Goal: Answer question/provide support: Answer question/provide support

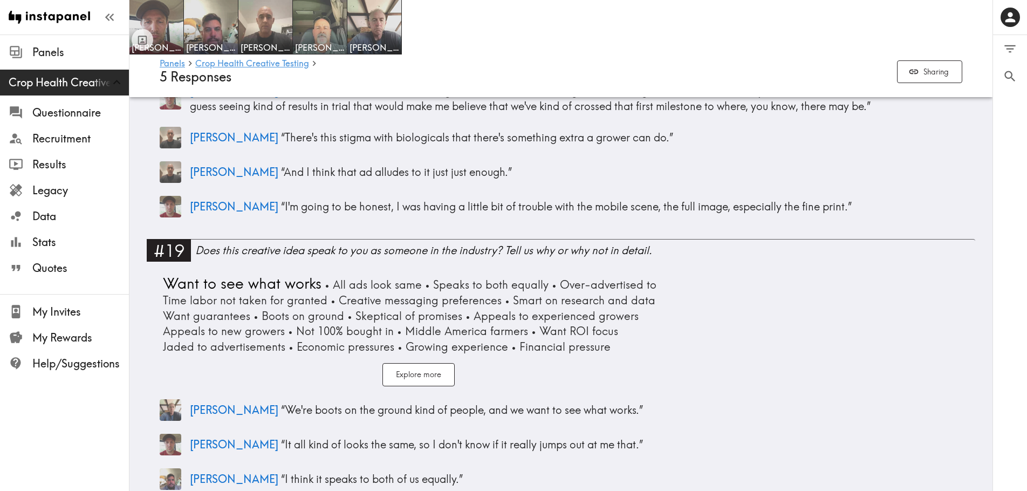
scroll to position [4331, 0]
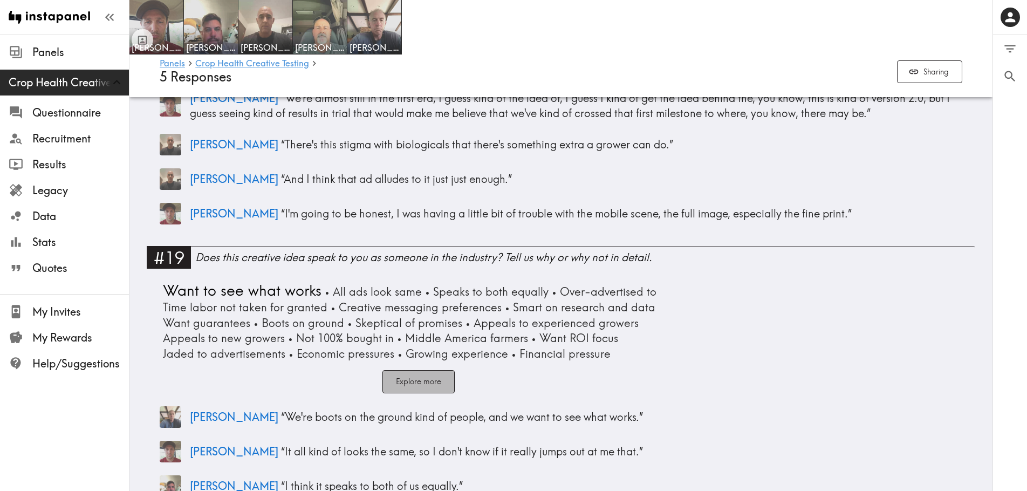
click at [414, 370] on button "Explore more" at bounding box center [418, 381] width 72 height 23
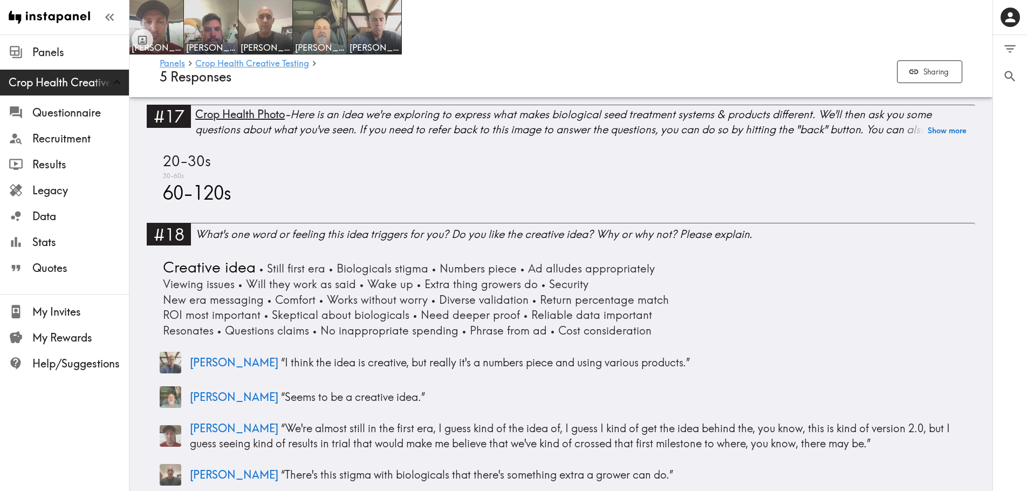
scroll to position [3995, 0]
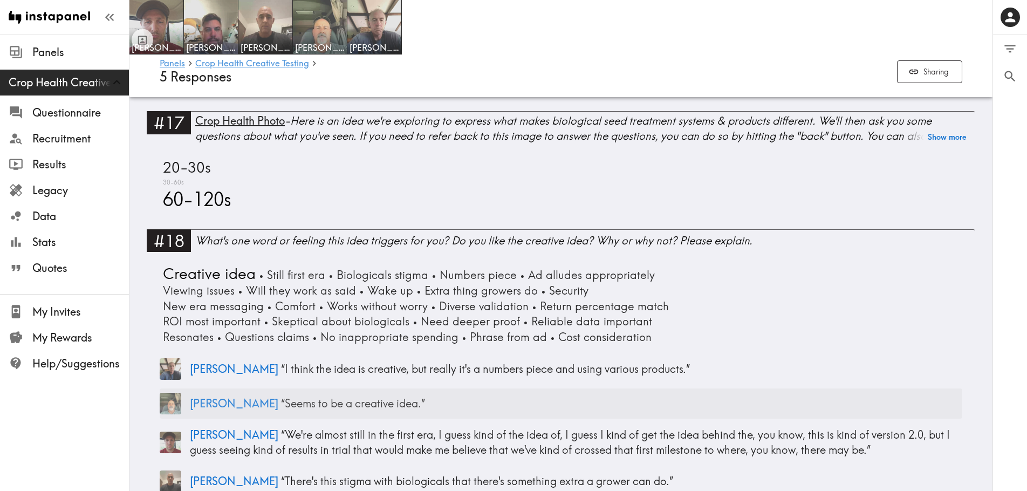
click at [320, 396] on p "Darrin “ Seems to be a creative idea. ”" at bounding box center [576, 403] width 772 height 15
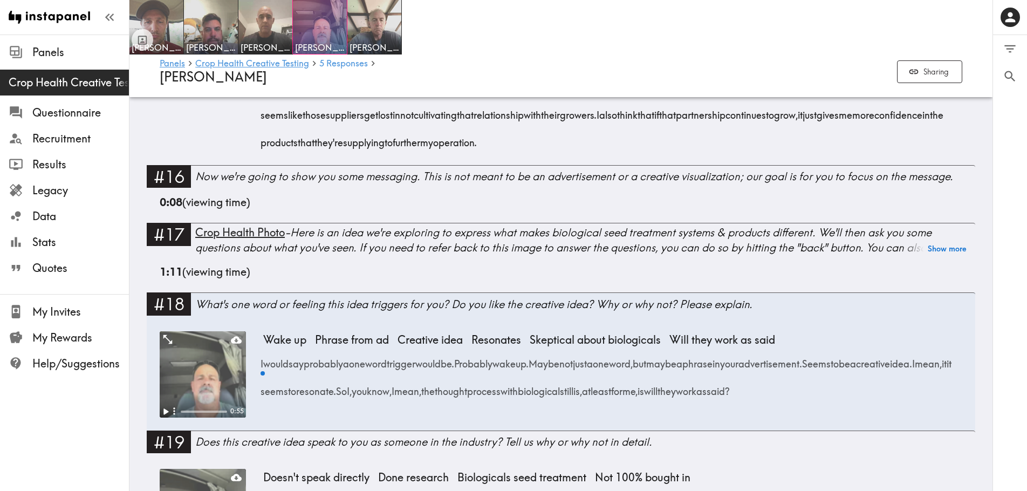
scroll to position [1760, 0]
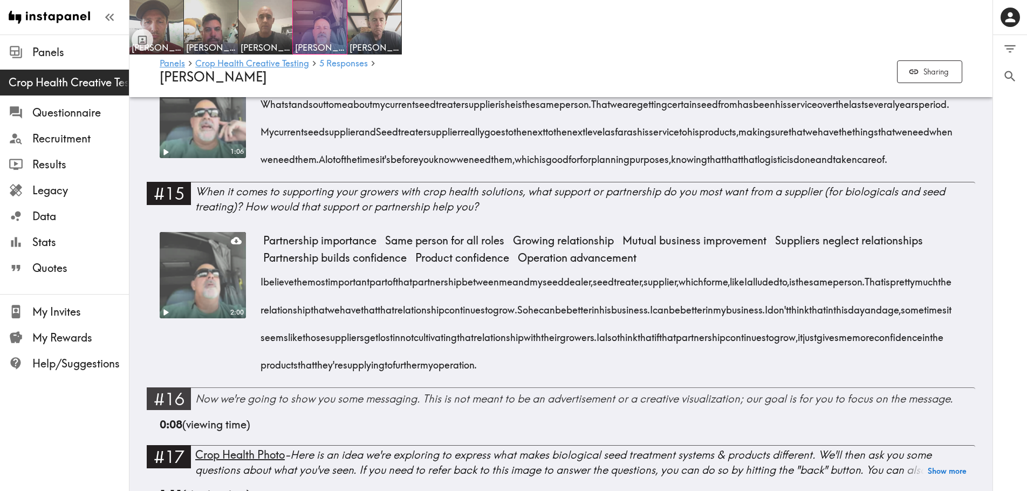
scroll to position [1554, 0]
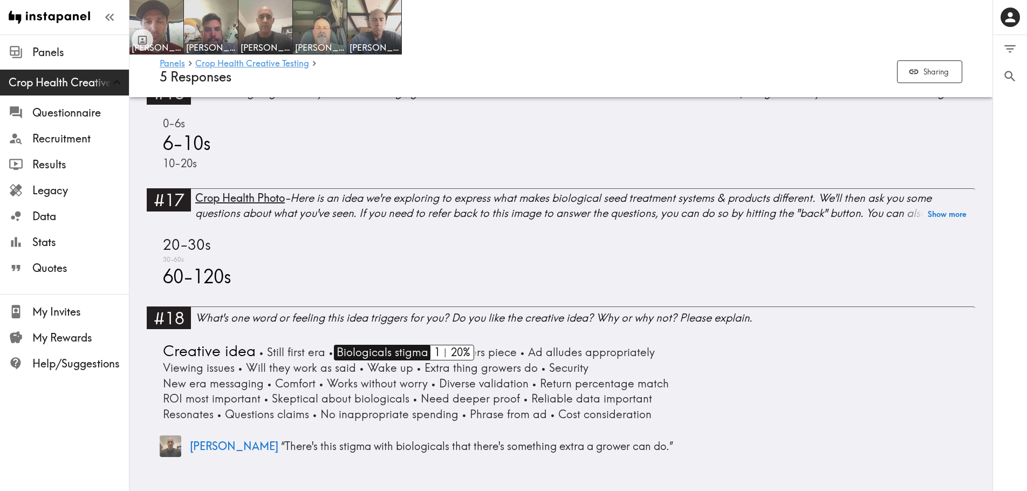
scroll to position [3918, 0]
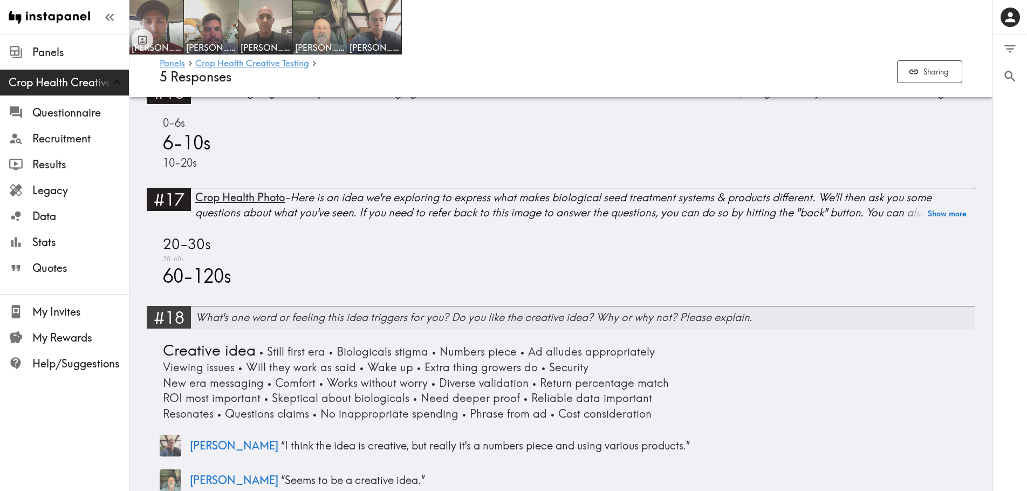
click at [257, 309] on div "What's one word or feeling this idea triggers for you? Do you like the creative…" at bounding box center [585, 316] width 780 height 15
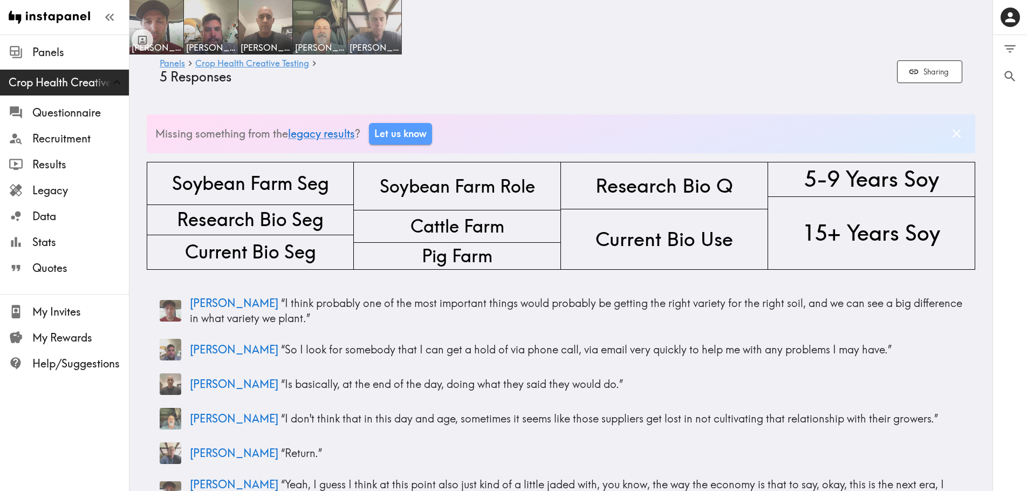
click at [378, 25] on img at bounding box center [374, 27] width 57 height 57
